Goal: Task Accomplishment & Management: Use online tool/utility

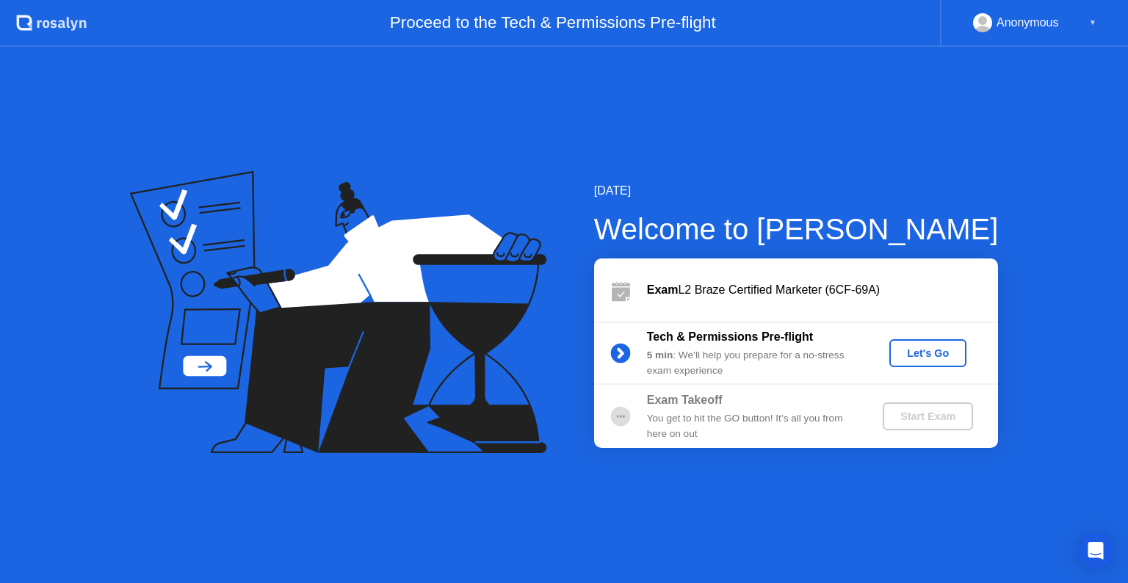
click at [932, 353] on div "Let's Go" at bounding box center [927, 353] width 65 height 12
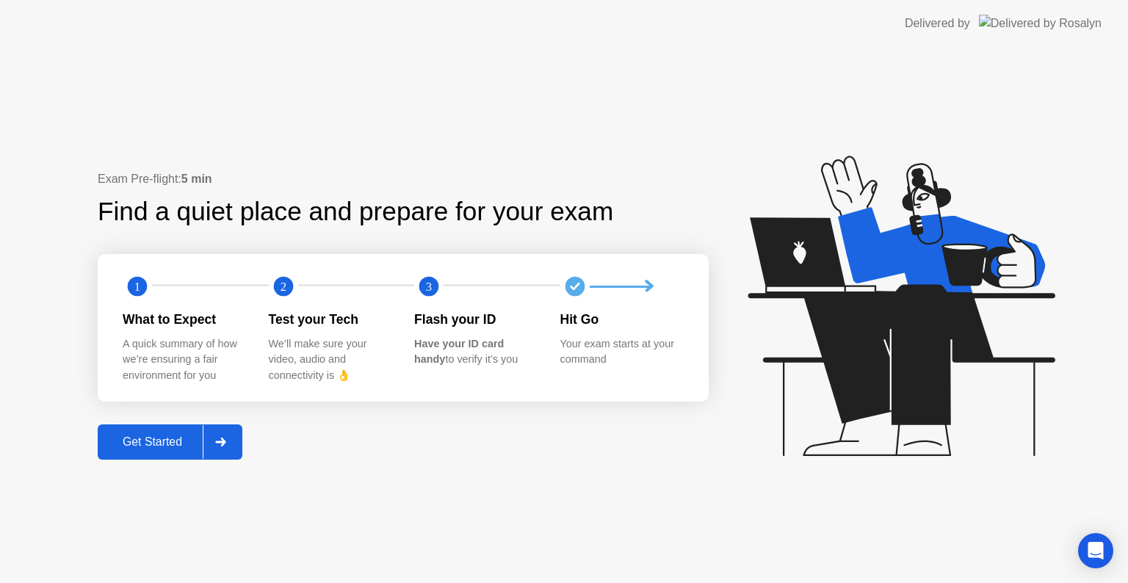
click at [130, 444] on div "Get Started" at bounding box center [152, 442] width 101 height 13
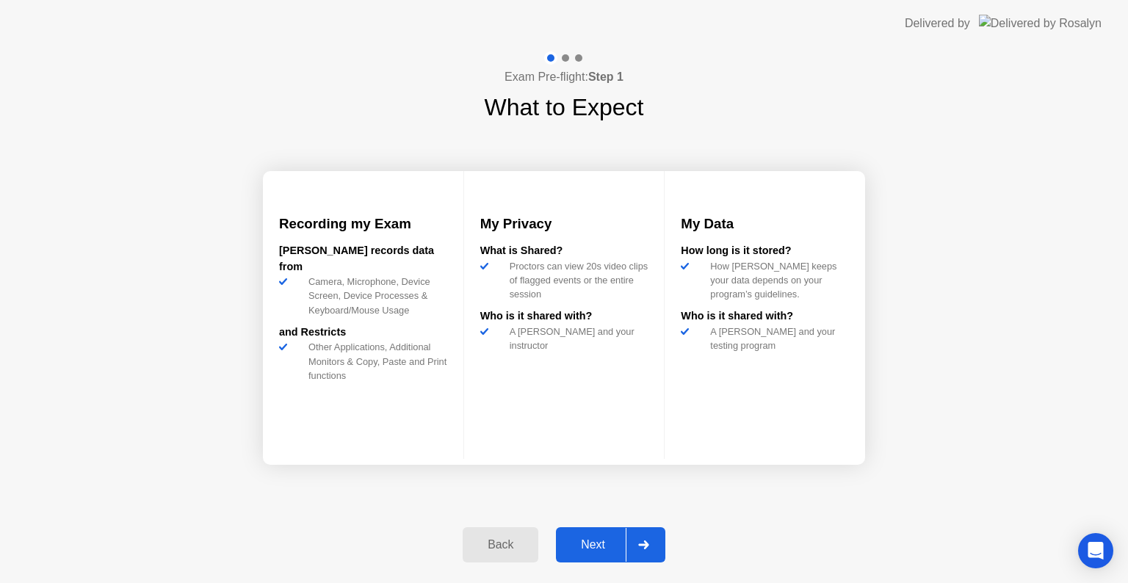
click at [586, 538] on div "Next" at bounding box center [592, 544] width 65 height 13
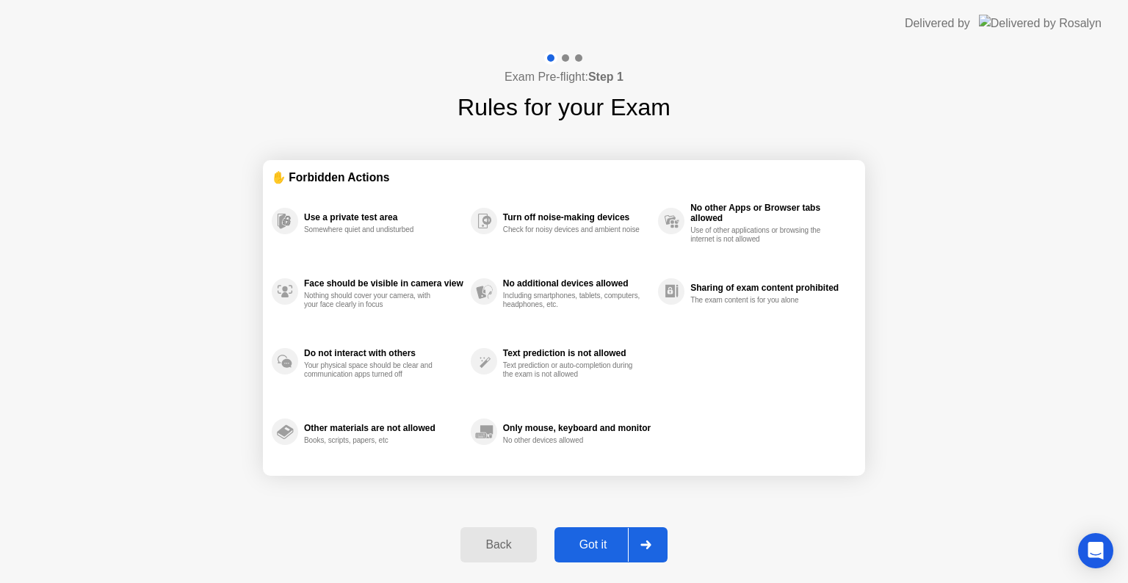
click at [594, 538] on div "Got it" at bounding box center [593, 544] width 69 height 13
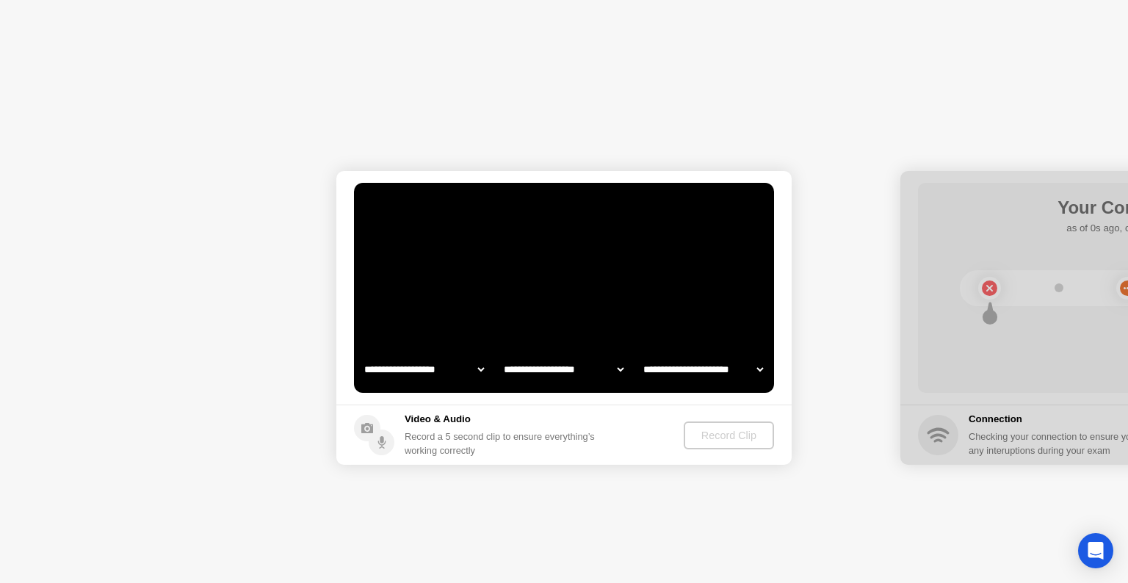
select select "**********"
select select "*******"
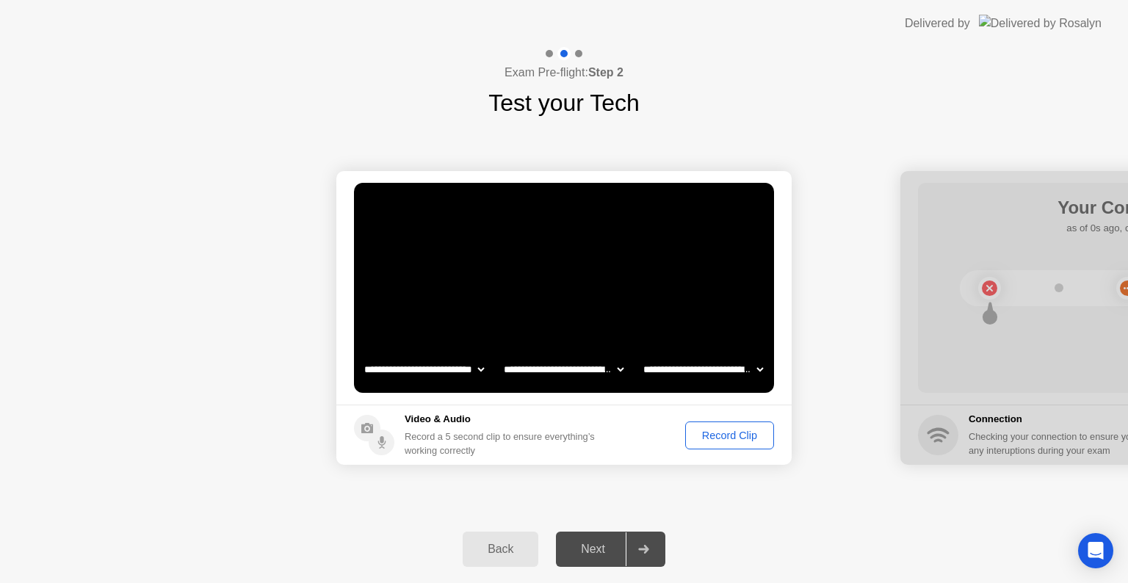
click at [594, 552] on div "Next" at bounding box center [592, 549] width 65 height 13
click at [641, 547] on icon at bounding box center [643, 549] width 11 height 9
click at [732, 437] on div "Record Clip" at bounding box center [729, 436] width 79 height 12
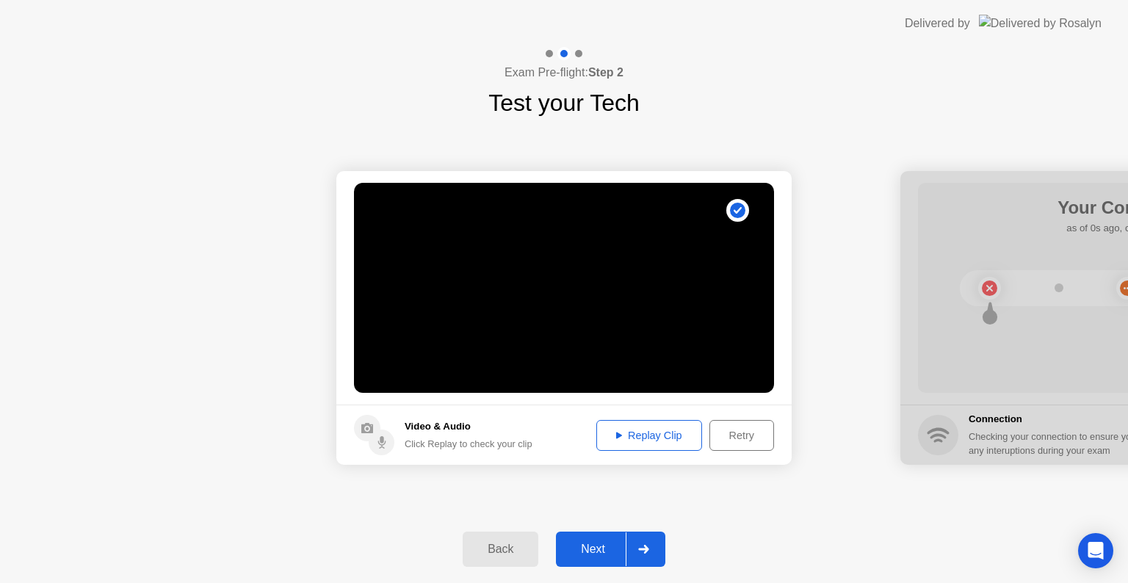
click at [591, 543] on div "Next" at bounding box center [592, 549] width 65 height 13
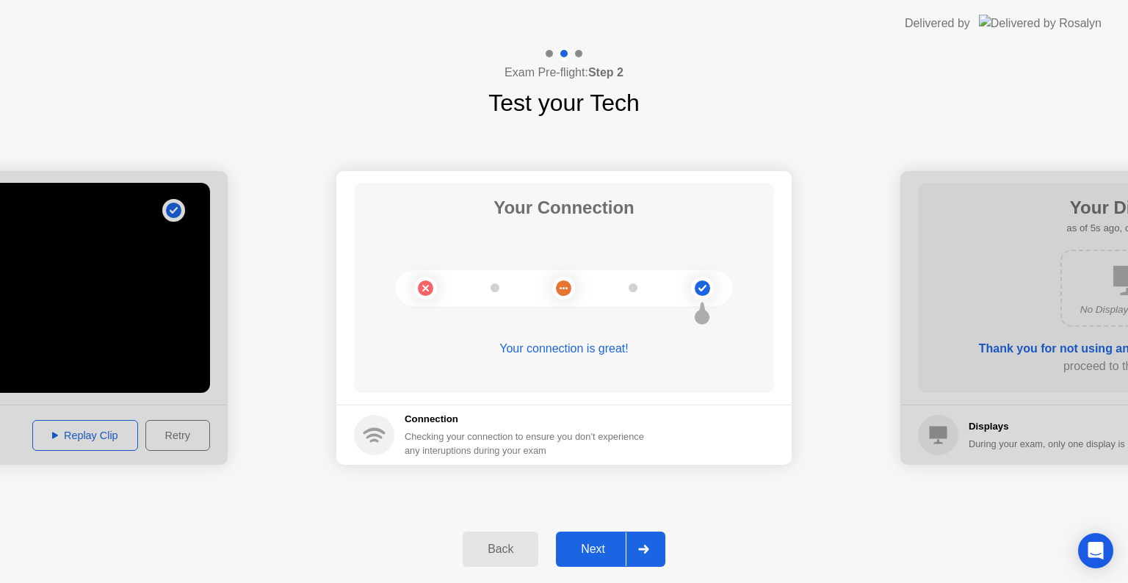
click at [597, 544] on div "Next" at bounding box center [592, 549] width 65 height 13
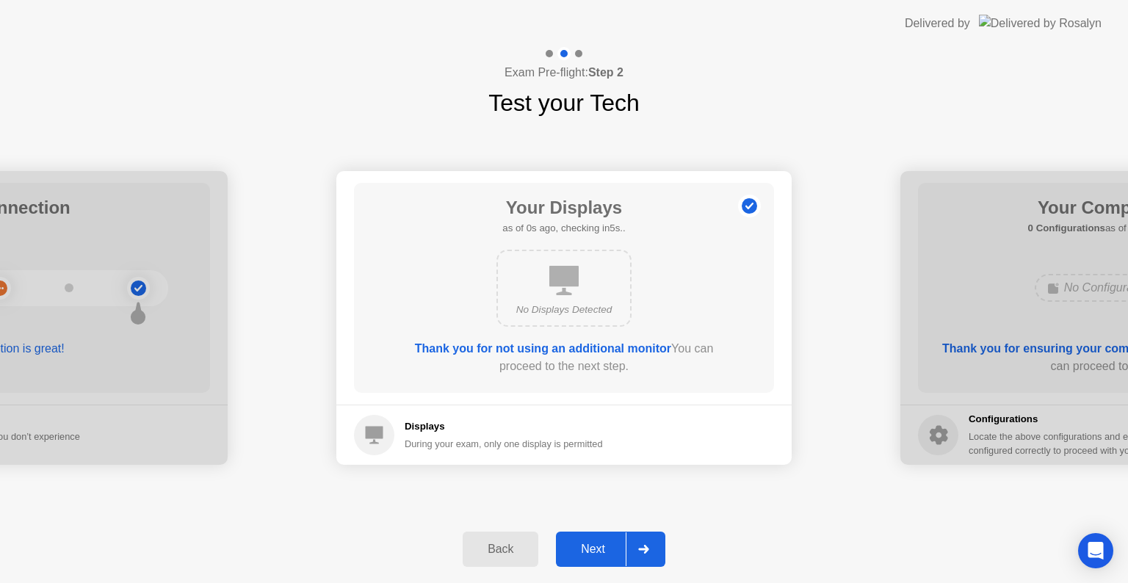
click at [599, 543] on div "Next" at bounding box center [592, 549] width 65 height 13
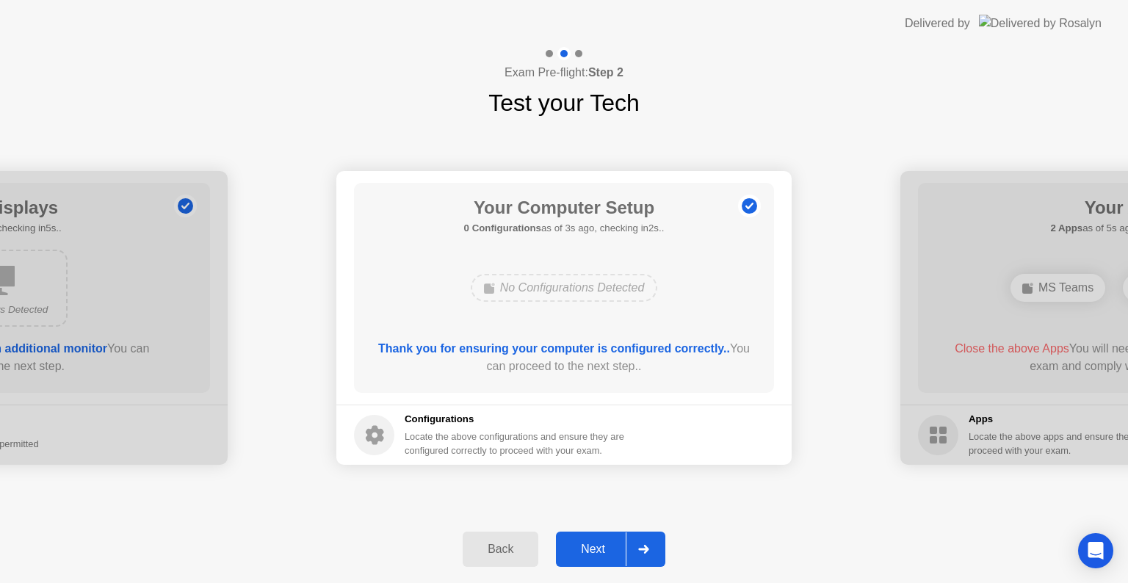
click at [603, 544] on div "Next" at bounding box center [592, 549] width 65 height 13
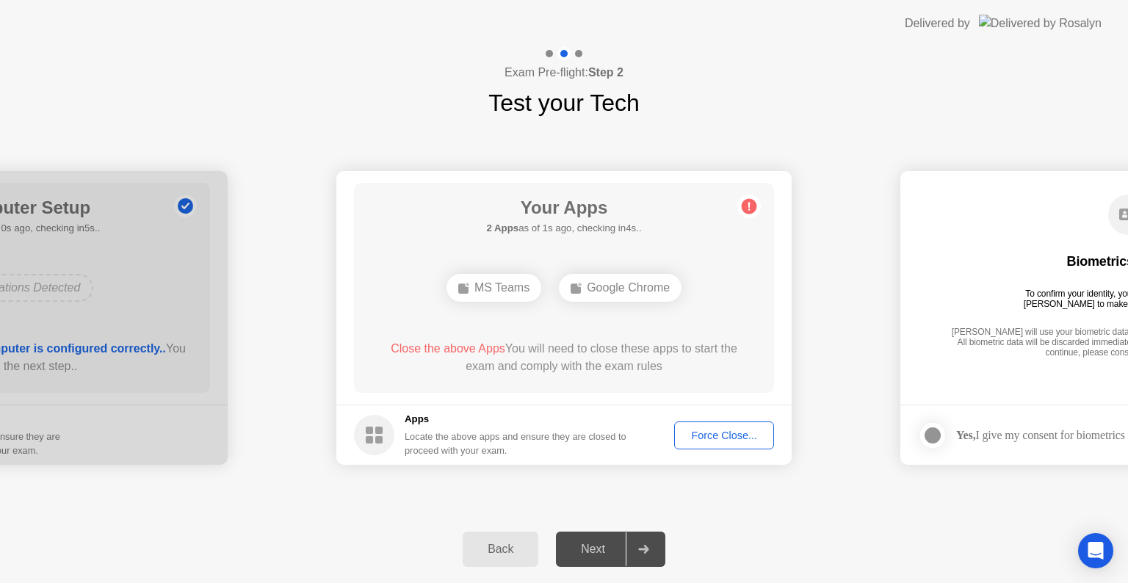
click at [702, 438] on div "Force Close..." at bounding box center [724, 436] width 90 height 12
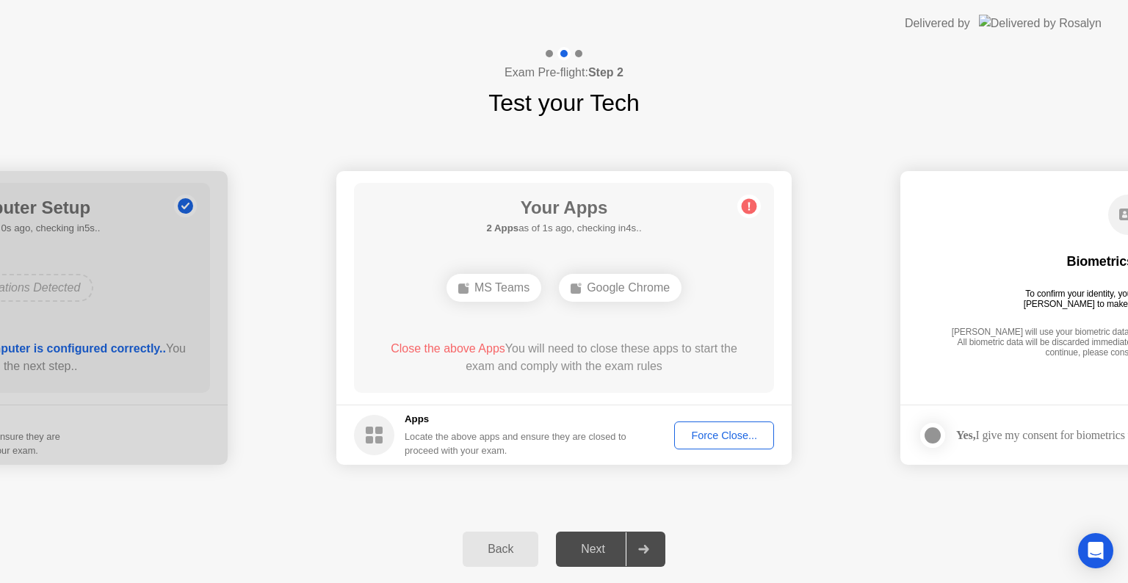
click at [594, 549] on div "Next" at bounding box center [592, 549] width 65 height 13
click at [724, 435] on div "Force Close..." at bounding box center [724, 436] width 90 height 12
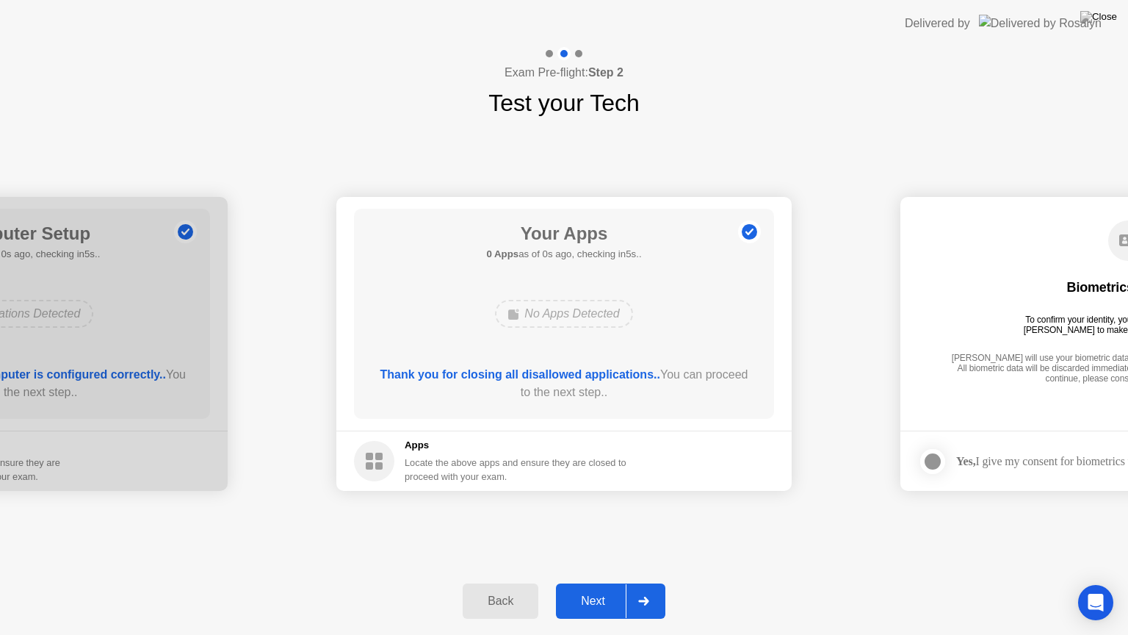
click at [599, 583] on div "Next" at bounding box center [592, 600] width 65 height 13
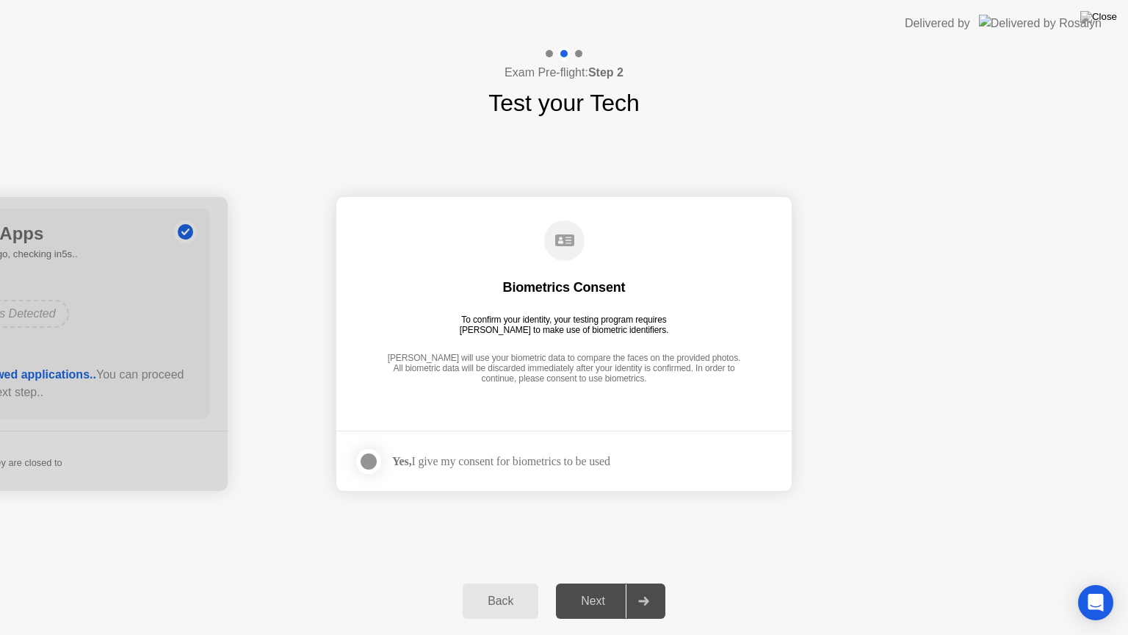
click at [599, 583] on div "Next" at bounding box center [592, 600] width 65 height 13
click at [365, 457] on div at bounding box center [369, 461] width 18 height 18
click at [593, 583] on div "Next" at bounding box center [592, 600] width 65 height 13
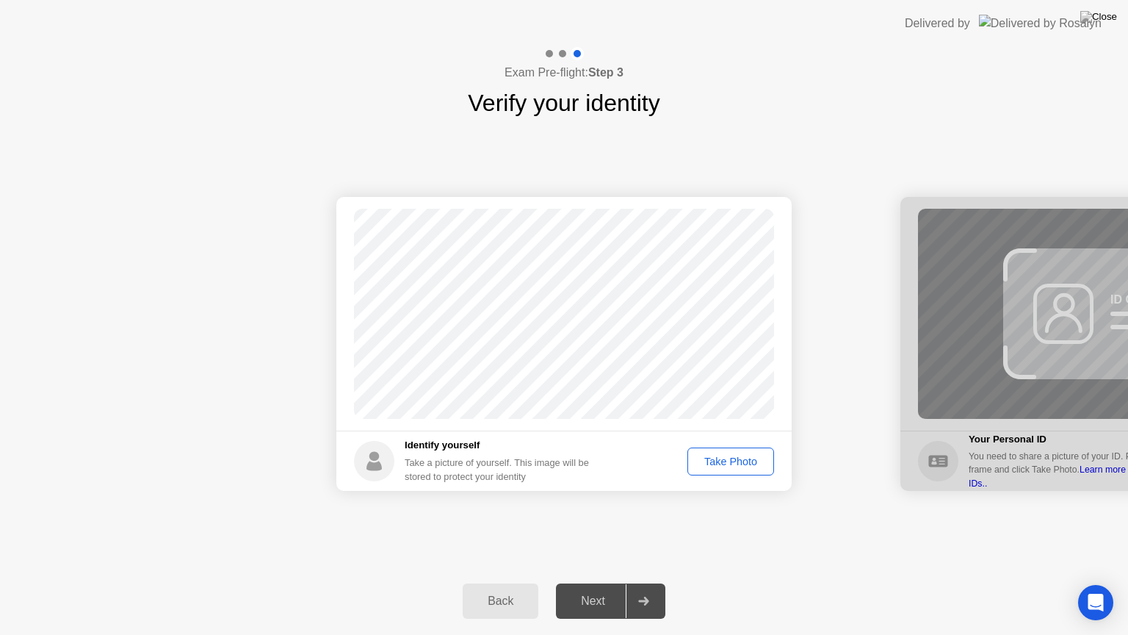
click at [735, 458] on div "Take Photo" at bounding box center [731, 461] width 76 height 12
click at [589, 583] on div "Next" at bounding box center [592, 600] width 65 height 13
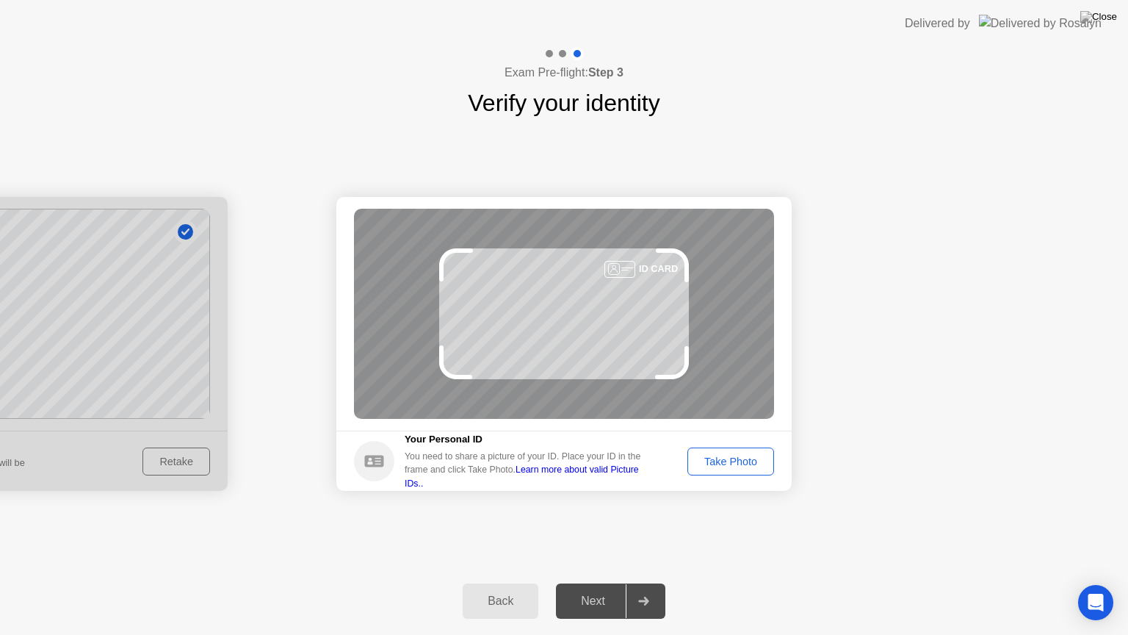
click at [726, 467] on div "Take Photo" at bounding box center [731, 461] width 76 height 12
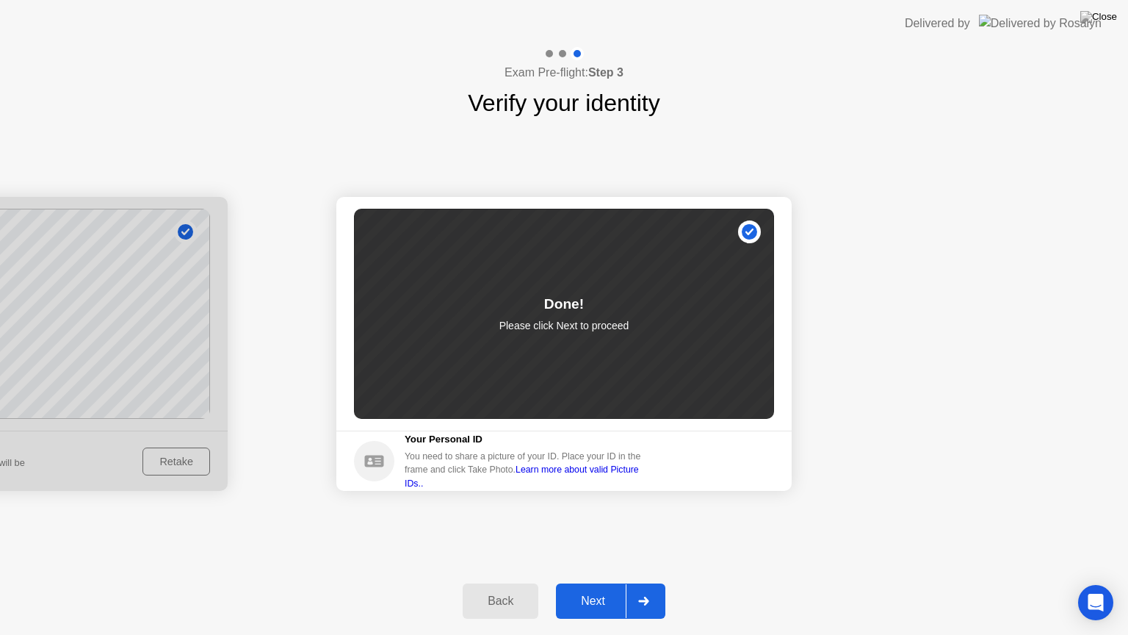
click at [604, 583] on button "Next" at bounding box center [610, 600] width 109 height 35
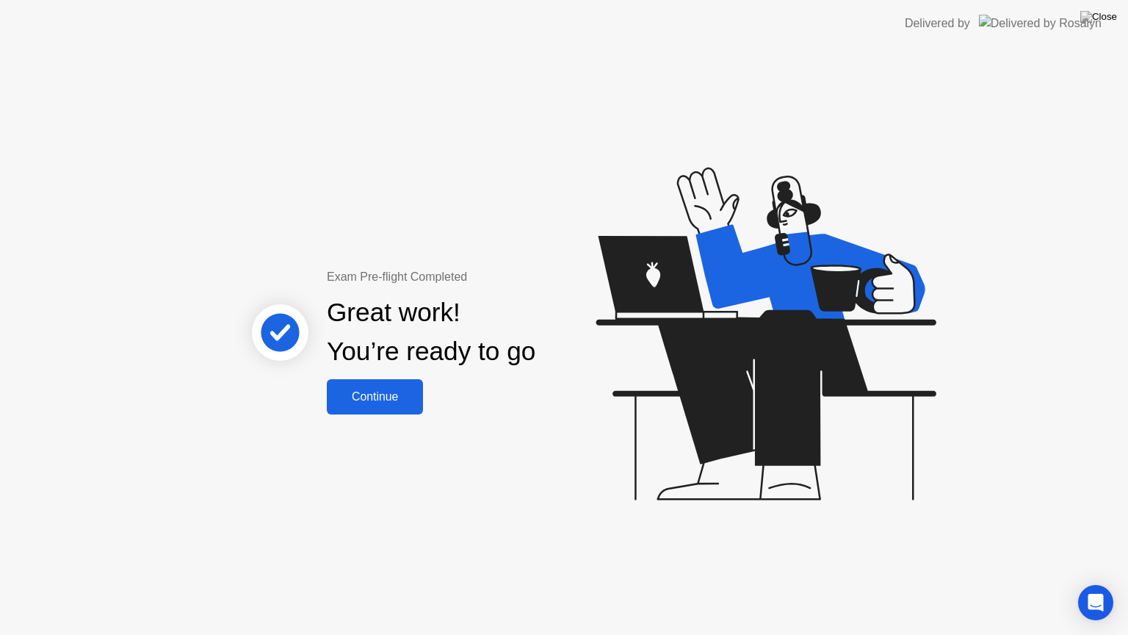
click at [414, 412] on button "Continue" at bounding box center [375, 396] width 96 height 35
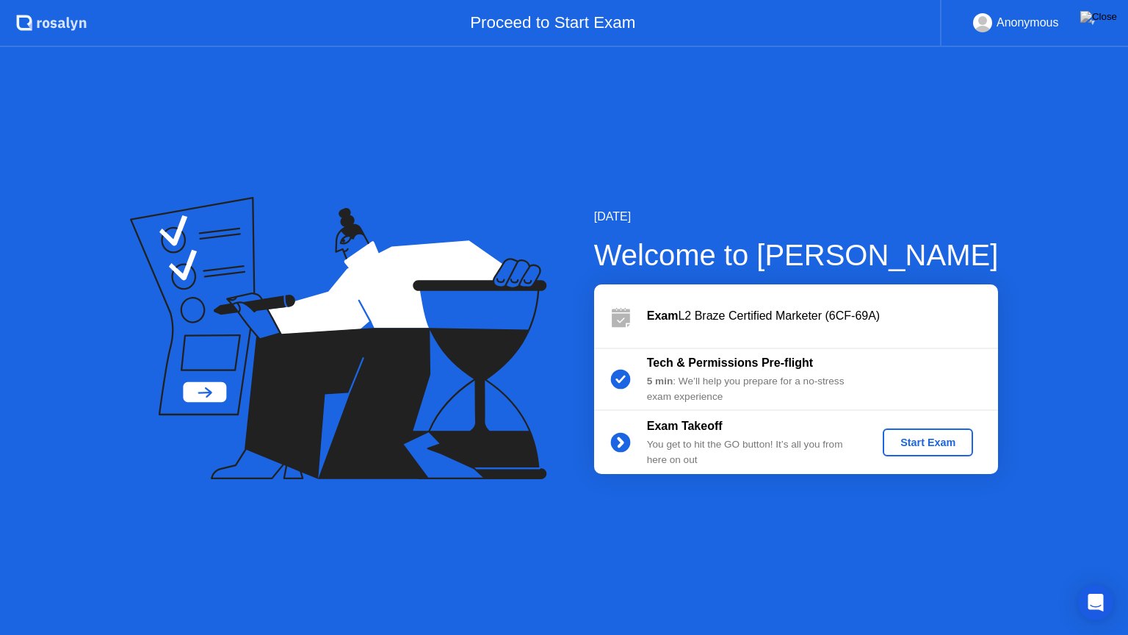
click at [922, 450] on button "Start Exam" at bounding box center [928, 442] width 90 height 28
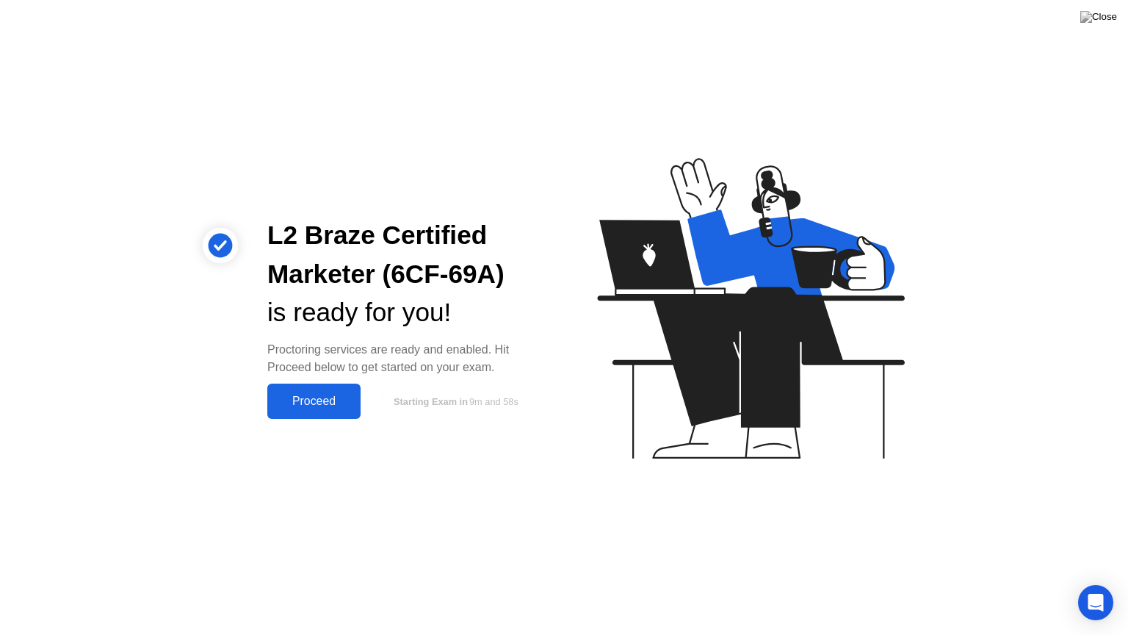
click at [332, 394] on div "Proceed" at bounding box center [314, 400] width 84 height 13
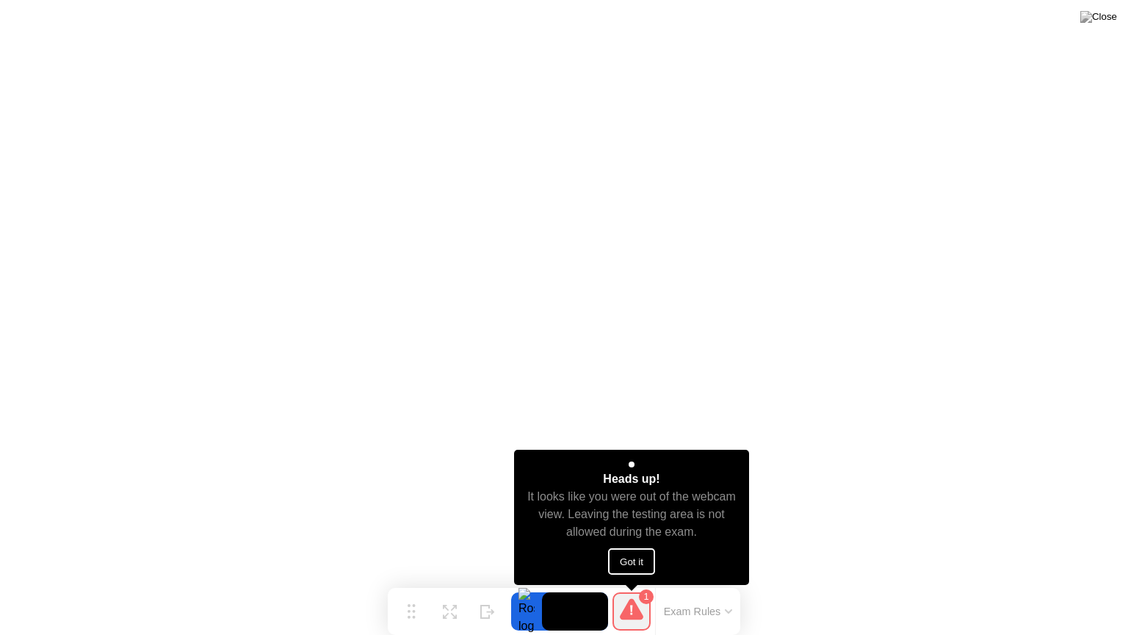
click at [622, 559] on button "Got it" at bounding box center [631, 561] width 47 height 26
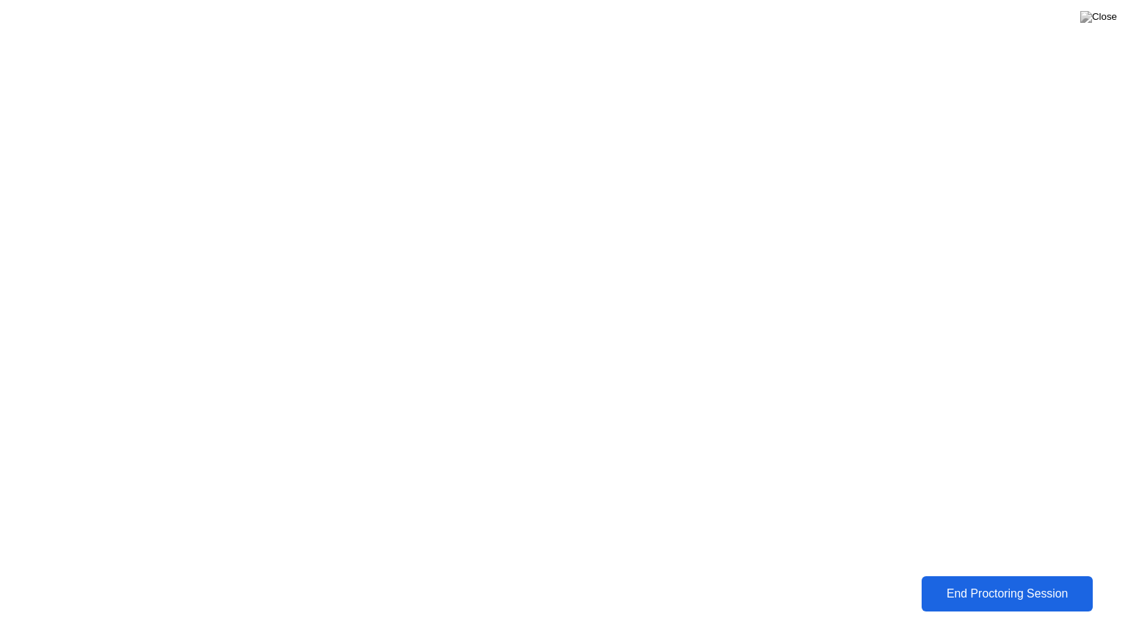
click at [1021, 583] on div "End Proctoring Session" at bounding box center [1007, 593] width 163 height 13
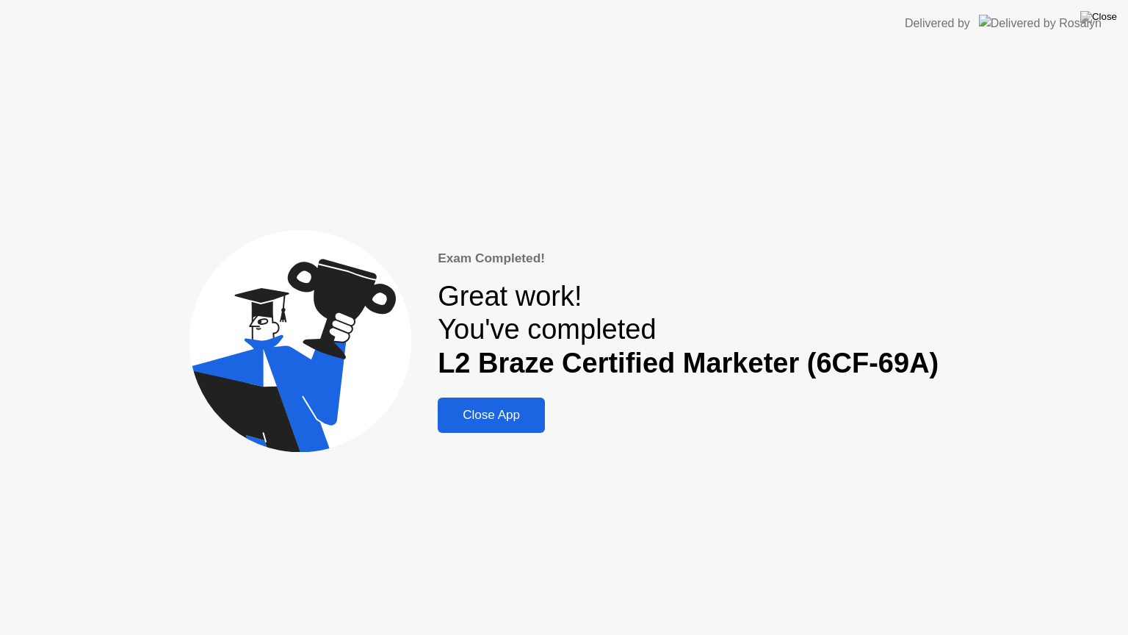
click at [488, 411] on div "Close App" at bounding box center [491, 415] width 98 height 15
